Goal: Task Accomplishment & Management: Use online tool/utility

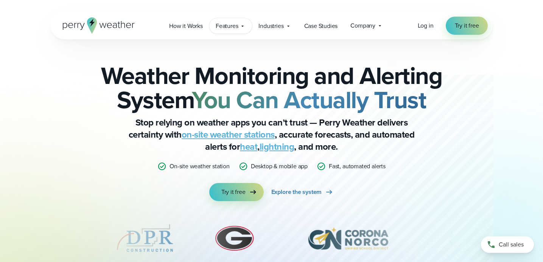
click at [247, 26] on div "Features Explore All Features Explore Perry Weather's on-site weather hardware …" at bounding box center [230, 26] width 43 height 16
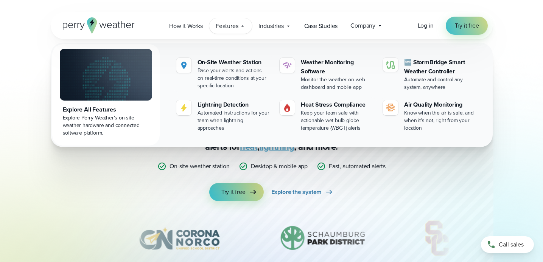
click at [519, 47] on div "Weather Monitoring and Alerting System You Can Actually Trust Stop relying on w…" at bounding box center [271, 166] width 543 height 255
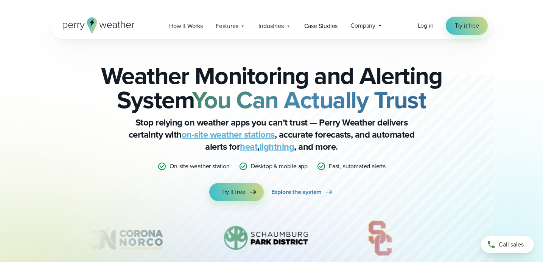
click at [275, 168] on p "Desktop & mobile app" at bounding box center [279, 166] width 57 height 9
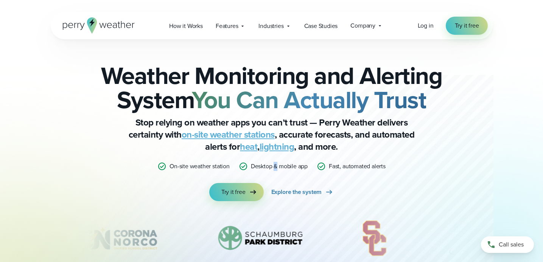
click at [275, 168] on p "Desktop & mobile app" at bounding box center [279, 166] width 57 height 9
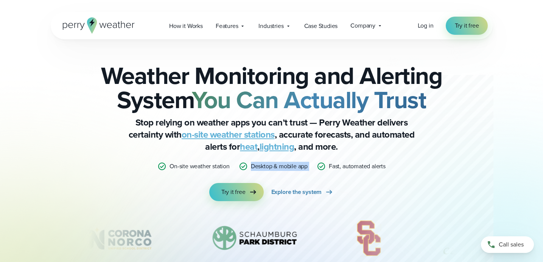
click at [275, 168] on p "Desktop & mobile app" at bounding box center [279, 166] width 57 height 9
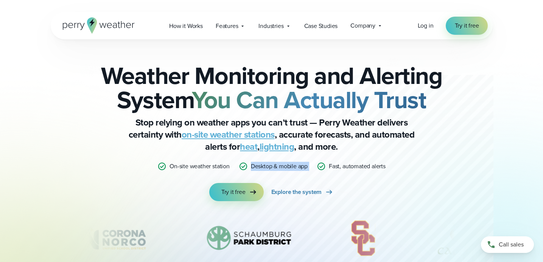
click at [275, 168] on p "Desktop & mobile app" at bounding box center [279, 166] width 57 height 9
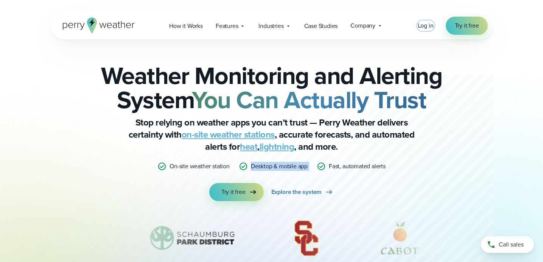
click at [424, 28] on span "Log in" at bounding box center [425, 25] width 16 height 9
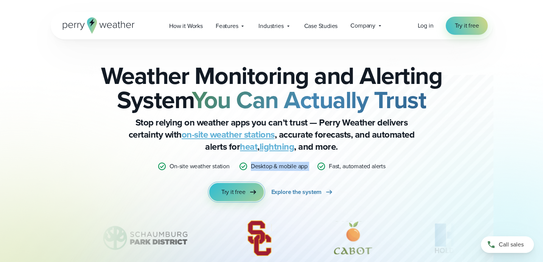
click at [243, 194] on span "Try it free" at bounding box center [233, 192] width 24 height 9
